Goal: Task Accomplishment & Management: Manage account settings

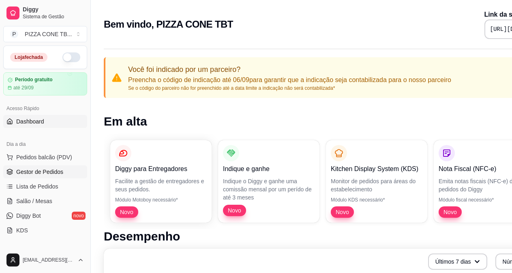
click at [31, 172] on span "Gestor de Pedidos" at bounding box center [39, 172] width 47 height 8
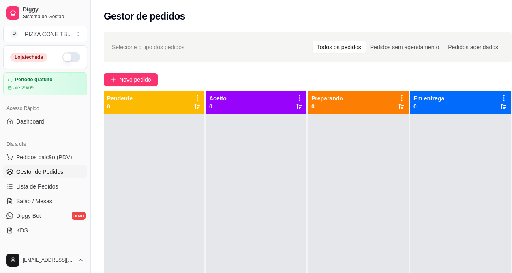
click at [68, 58] on button "button" at bounding box center [71, 57] width 18 height 10
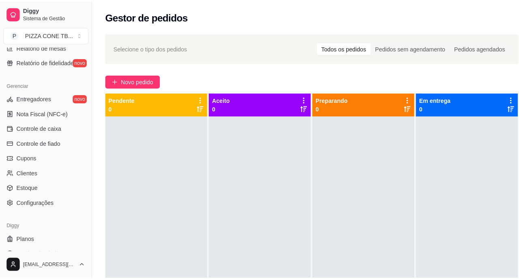
scroll to position [304, 0]
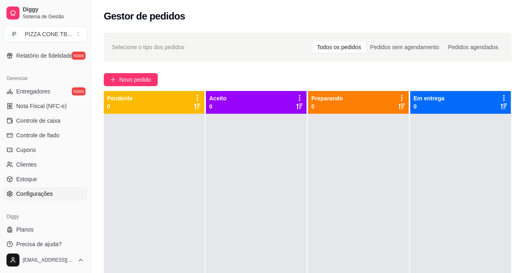
click at [27, 195] on span "Configurações" at bounding box center [34, 193] width 37 height 8
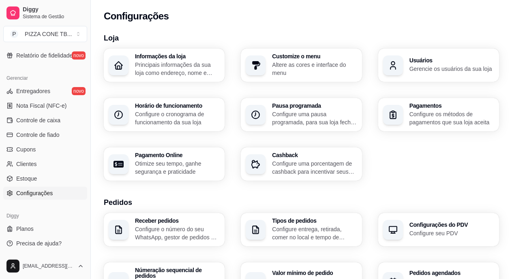
click at [138, 108] on h3 "Horário de funcionamento" at bounding box center [177, 106] width 85 height 6
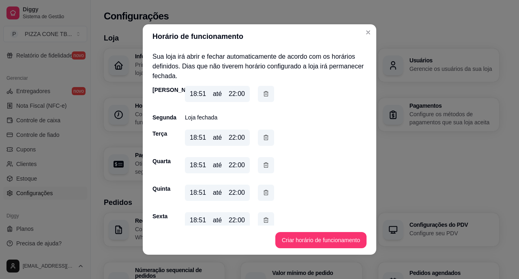
click at [193, 115] on p "Loja fechada" at bounding box center [201, 118] width 32 height 8
click at [189, 116] on p "Loja fechada" at bounding box center [201, 118] width 32 height 8
click at [232, 125] on div "Domingo 18:51 até 22:00 Segunda Loja fechada Terça 18:51 até 22:00 Quarta 18:51…" at bounding box center [260, 173] width 214 height 174
click at [168, 119] on div "Segunda" at bounding box center [161, 118] width 16 height 8
click at [290, 243] on button "Criar horário de funcionamento" at bounding box center [321, 241] width 88 height 16
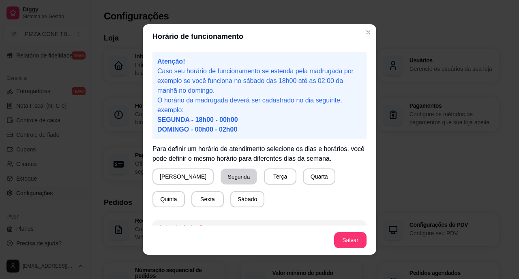
click at [221, 177] on button "Segunda" at bounding box center [239, 177] width 36 height 16
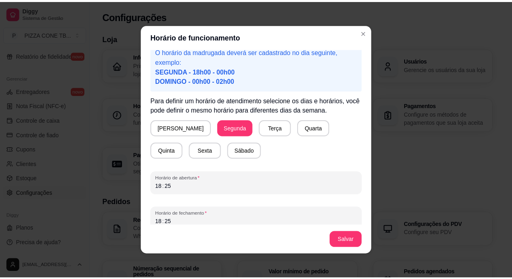
scroll to position [56, 0]
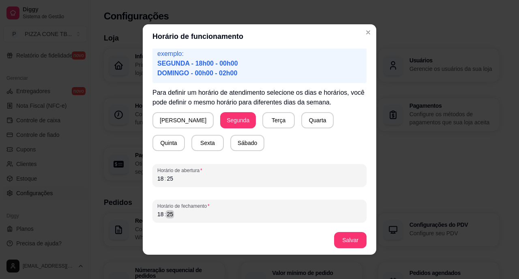
click at [148, 211] on div "Atenção! Caso seu horário de funcionamento se estenda pela madrugada por exempl…" at bounding box center [260, 137] width 234 height 177
click at [166, 217] on div "––" at bounding box center [170, 215] width 8 height 8
click at [159, 217] on div "––" at bounding box center [161, 215] width 8 height 8
click at [345, 239] on button "Salvar" at bounding box center [350, 240] width 32 height 16
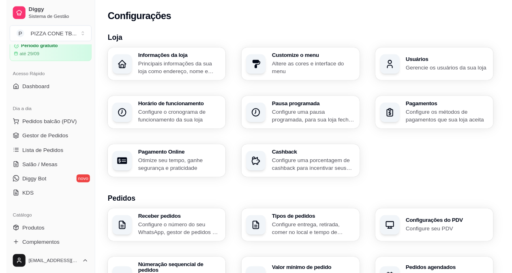
scroll to position [0, 0]
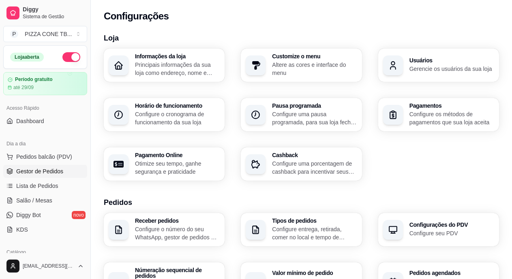
click at [19, 170] on span "Gestor de Pedidos" at bounding box center [39, 172] width 47 height 8
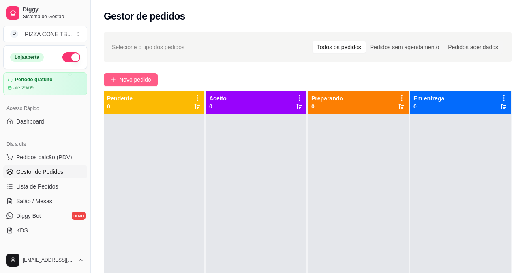
click at [124, 79] on span "Novo pedido" at bounding box center [135, 79] width 32 height 9
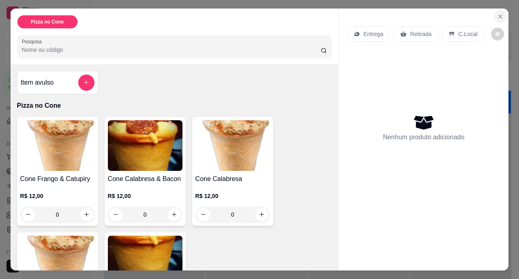
click at [499, 15] on icon "Close" at bounding box center [500, 16] width 3 height 3
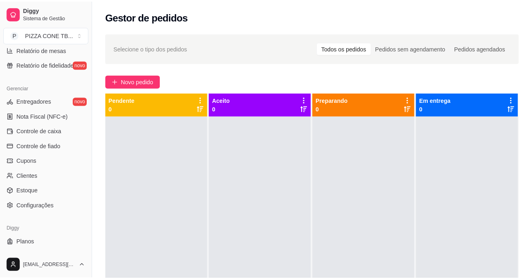
scroll to position [299, 0]
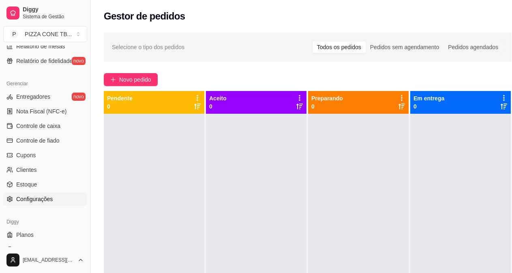
click at [45, 198] on span "Configurações" at bounding box center [34, 199] width 37 height 8
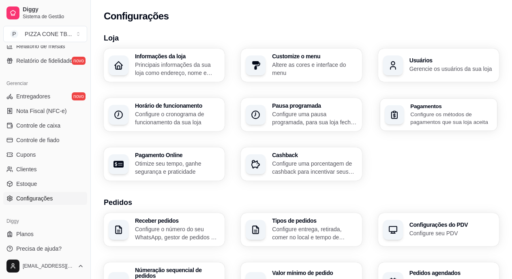
click at [428, 108] on h3 "Pagamentos" at bounding box center [451, 106] width 82 height 6
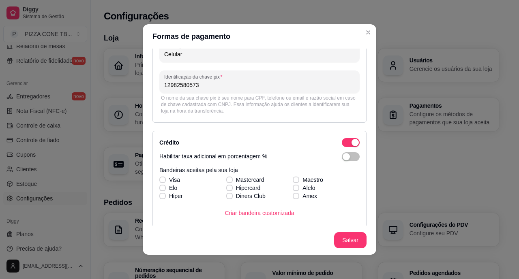
scroll to position [81, 0]
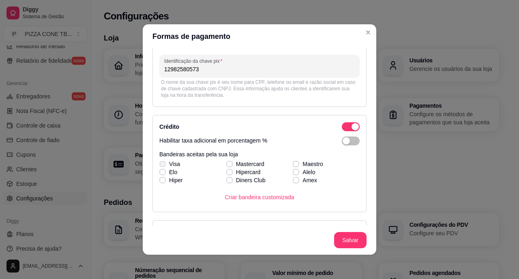
click at [160, 163] on icon at bounding box center [162, 164] width 4 height 3
click at [160, 166] on input "Visa" at bounding box center [161, 168] width 5 height 5
checkbox input "true"
click at [227, 165] on icon at bounding box center [229, 164] width 5 height 3
click at [226, 166] on input "Mastercard" at bounding box center [228, 168] width 5 height 5
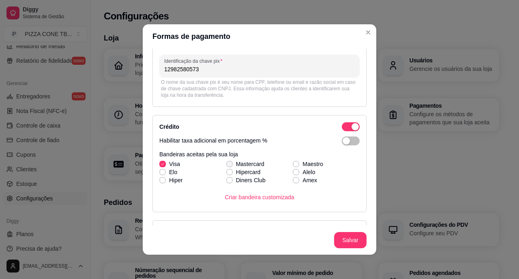
checkbox input "true"
click at [294, 163] on icon at bounding box center [296, 164] width 5 height 3
click at [292, 166] on input "Maestro" at bounding box center [294, 168] width 5 height 5
checkbox input "true"
click at [160, 170] on span at bounding box center [162, 172] width 6 height 6
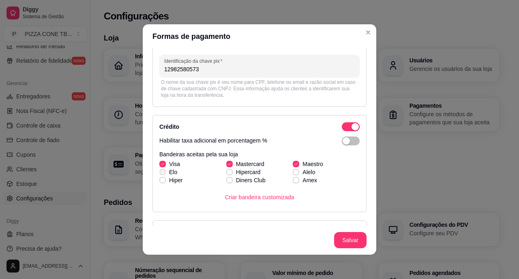
click at [160, 174] on input "Elo" at bounding box center [161, 176] width 5 height 5
checkbox input "true"
click at [227, 171] on icon at bounding box center [229, 172] width 5 height 3
click at [226, 174] on input "Hipercard" at bounding box center [228, 176] width 5 height 5
checkbox input "true"
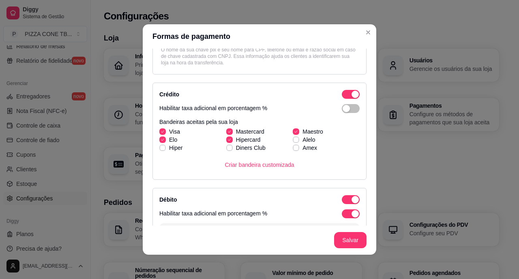
scroll to position [130, 0]
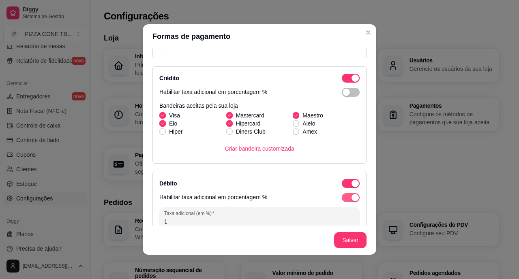
click at [342, 198] on span "button" at bounding box center [351, 197] width 18 height 9
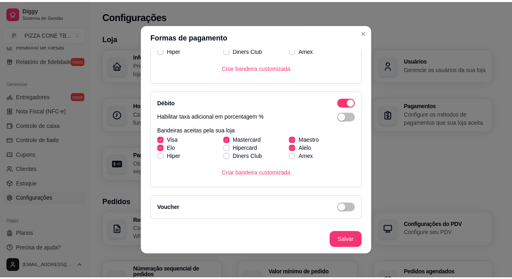
scroll to position [227, 0]
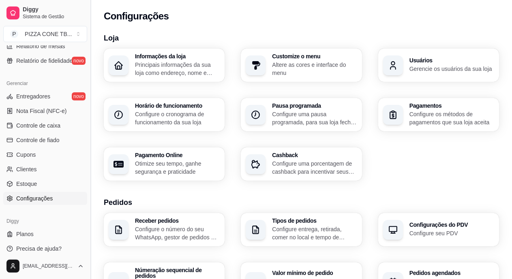
drag, startPoint x: 88, startPoint y: 176, endPoint x: 91, endPoint y: 112, distance: 64.2
click at [91, 112] on button "Toggle Sidebar" at bounding box center [90, 139] width 6 height 279
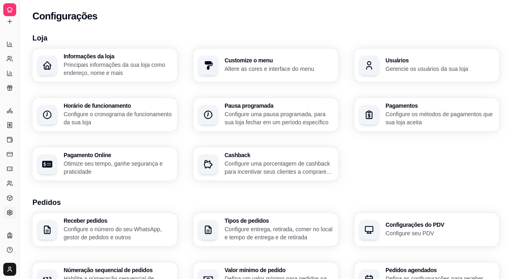
scroll to position [141, 0]
drag, startPoint x: 18, startPoint y: 102, endPoint x: 48, endPoint y: 102, distance: 30.0
click at [48, 102] on div "Diggy Sistema de Gestão P PIZZA CONE TB ... Loja aberta Período gratuito até 29…" at bounding box center [256, 284] width 512 height 568
click at [9, 9] on icon at bounding box center [9, 9] width 6 height 6
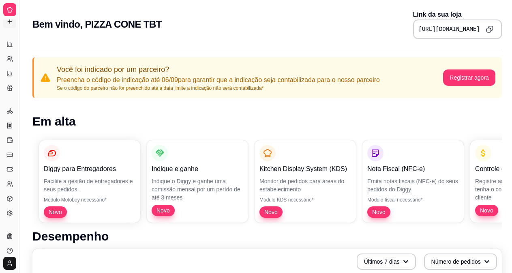
click at [9, 22] on icon at bounding box center [9, 21] width 6 height 6
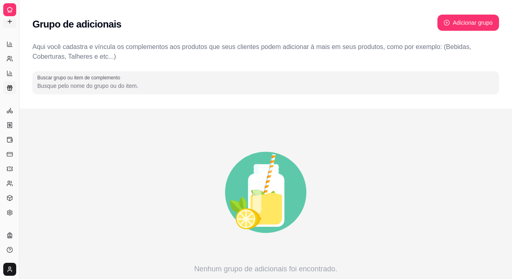
click at [7, 88] on icon at bounding box center [9, 88] width 6 height 6
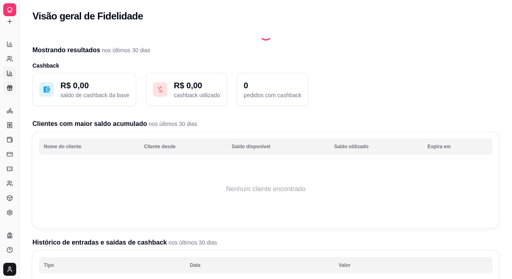
click at [7, 69] on link "Relatório de mesas" at bounding box center [9, 73] width 13 height 13
select select "TOTAL_OF_ORDERS"
select select "7"
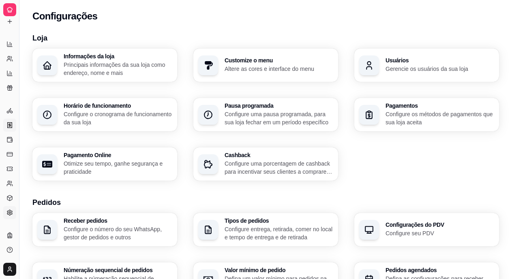
click at [9, 125] on icon at bounding box center [10, 125] width 2 height 2
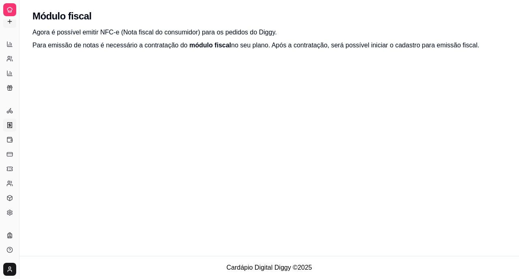
click at [10, 21] on icon at bounding box center [10, 21] width 0 height 4
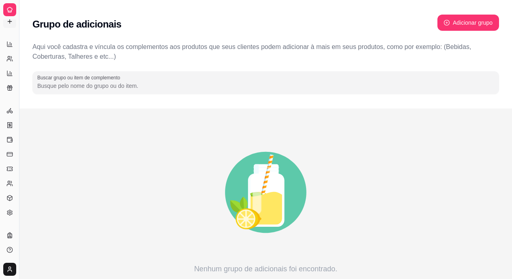
click at [10, 267] on html "Diggy Sistema de Gestão P PIZZA CONE TB ... Loja aberta Período gratuito até 29…" at bounding box center [256, 139] width 512 height 279
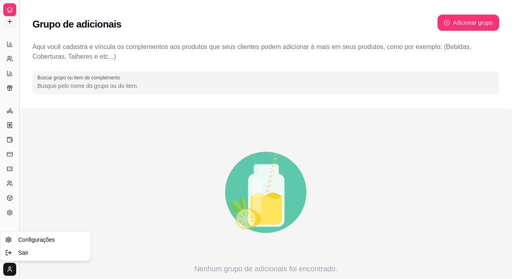
click at [16, 200] on html "Diggy Sistema de Gestão P PIZZA CONE TB ... Loja aberta Período gratuito até 29…" at bounding box center [259, 139] width 519 height 279
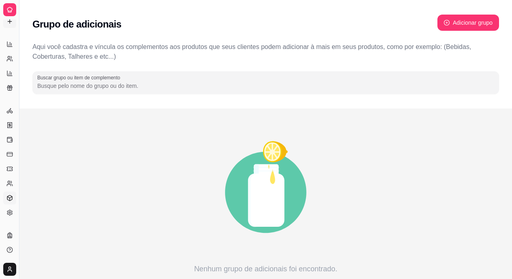
click at [10, 198] on icon at bounding box center [10, 199] width 0 height 3
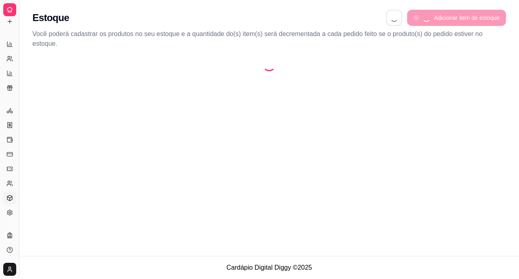
select select "QUANTITY_ORDER"
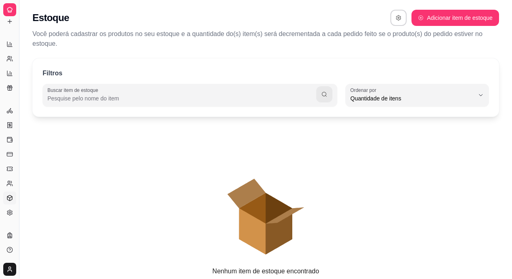
scroll to position [8, 0]
click at [10, 20] on icon at bounding box center [10, 21] width 0 height 4
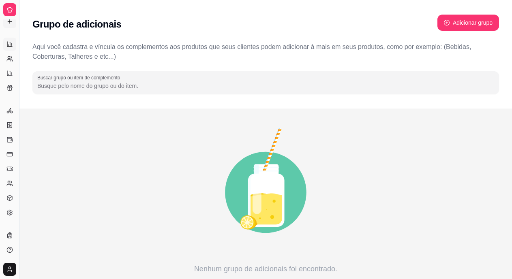
click at [9, 45] on icon at bounding box center [9, 45] width 0 height 1
select select "ALL"
select select "0"
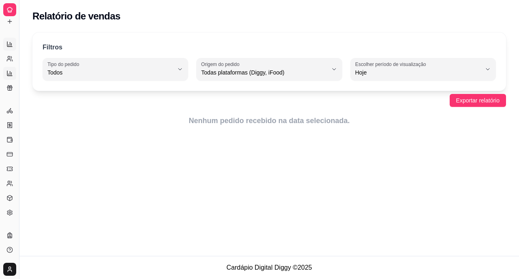
click at [7, 74] on icon at bounding box center [9, 73] width 5 height 5
select select "TOTAL_OF_ORDERS"
select select "7"
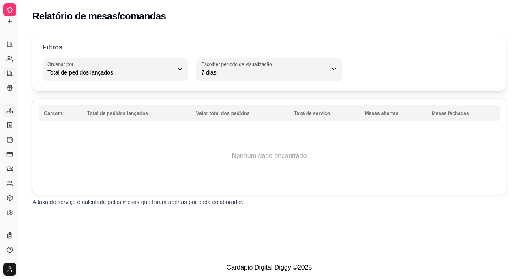
click at [9, 110] on icon at bounding box center [9, 110] width 6 height 6
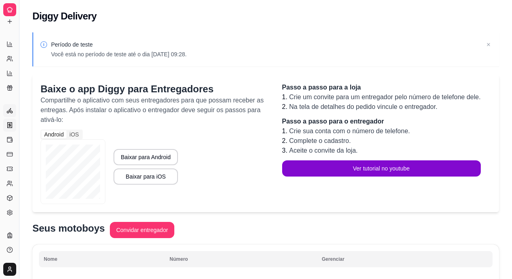
click at [9, 124] on icon at bounding box center [9, 125] width 6 height 6
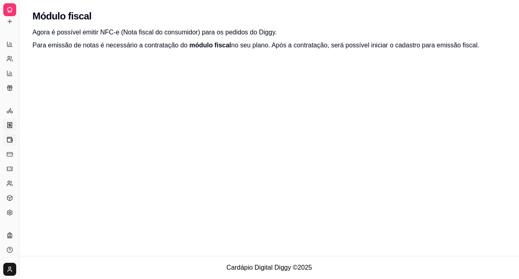
click at [7, 141] on icon at bounding box center [9, 140] width 6 height 6
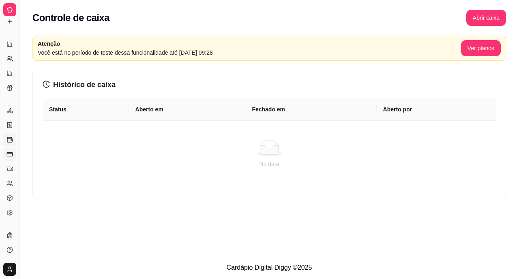
click at [7, 154] on rect at bounding box center [9, 155] width 5 height 4
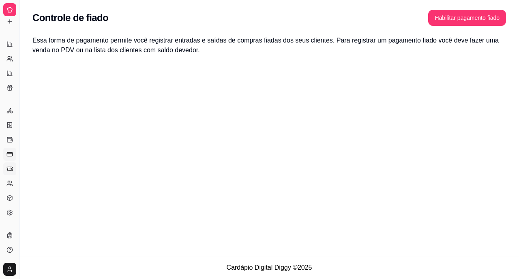
click at [7, 173] on link "Cupons" at bounding box center [9, 169] width 13 height 13
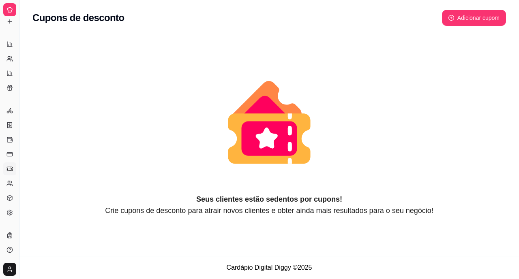
drag, startPoint x: 17, startPoint y: 119, endPoint x: 40, endPoint y: 114, distance: 23.2
click at [40, 114] on div "Diggy Sistema de Gestão P PIZZA CONE TB ... Loja aberta Período gratuito até 29…" at bounding box center [259, 139] width 519 height 279
drag, startPoint x: 18, startPoint y: 111, endPoint x: 37, endPoint y: 110, distance: 18.7
click at [37, 110] on div "Diggy Sistema de Gestão P PIZZA CONE TB ... Loja aberta Período gratuito até 29…" at bounding box center [259, 139] width 519 height 279
click at [37, 110] on icon "animation" at bounding box center [269, 123] width 474 height 142
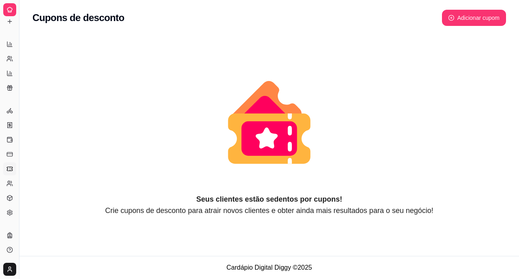
click at [37, 110] on icon "animation" at bounding box center [269, 123] width 474 height 142
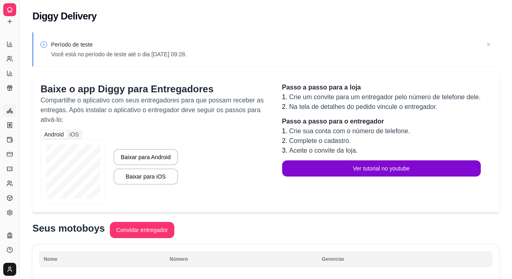
select select "TOTAL_OF_ORDERS"
select select "7"
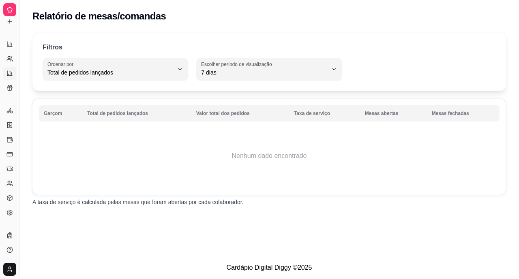
select select "ALL"
select select "0"
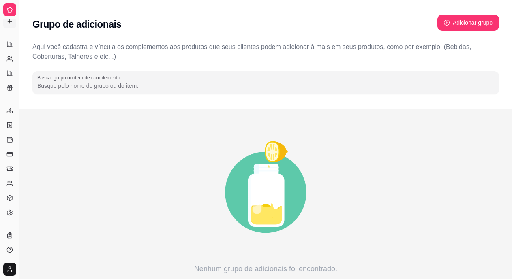
select select "QUANTITY_ORDER"
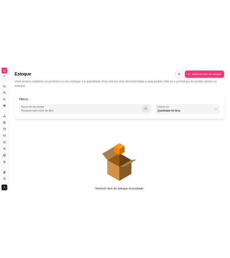
scroll to position [8, 0]
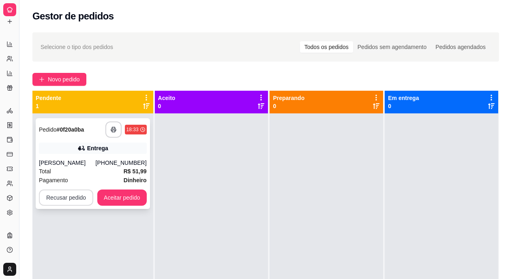
click at [59, 199] on button "Recusar pedido" at bounding box center [66, 198] width 54 height 16
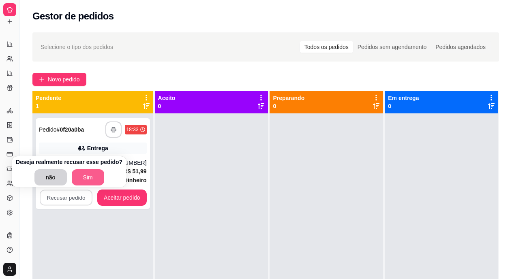
click at [83, 177] on button "Sim" at bounding box center [88, 178] width 32 height 16
